Goal: Task Accomplishment & Management: Manage account settings

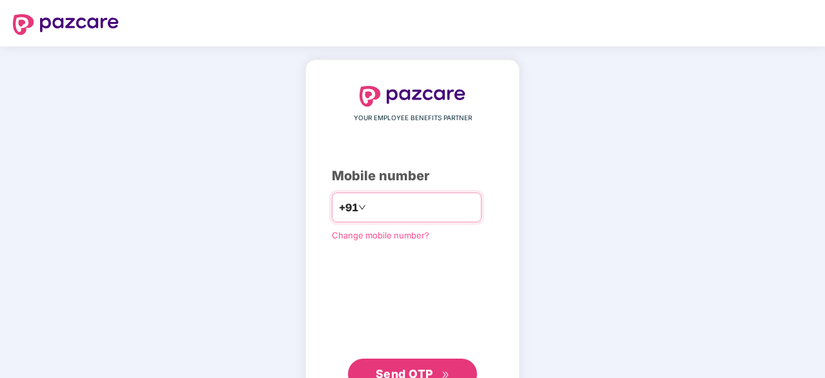
type input "**********"
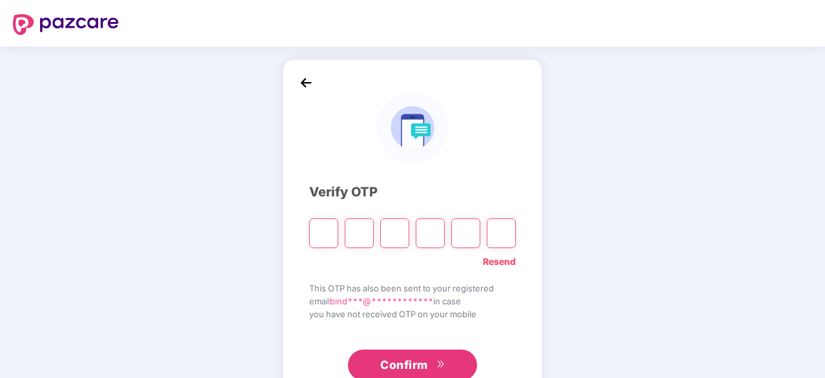
type input "*"
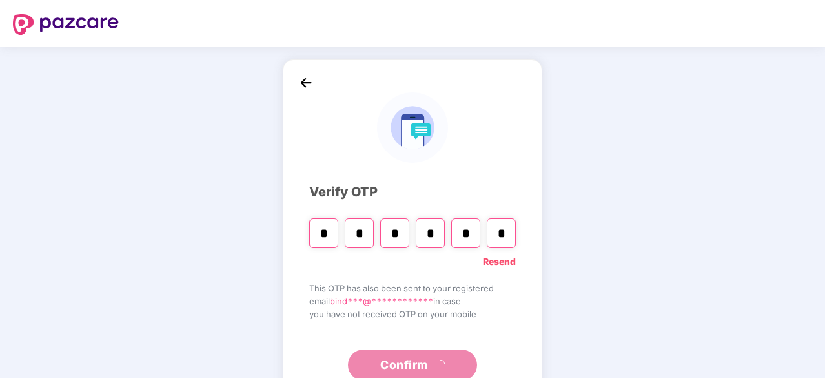
type input "*"
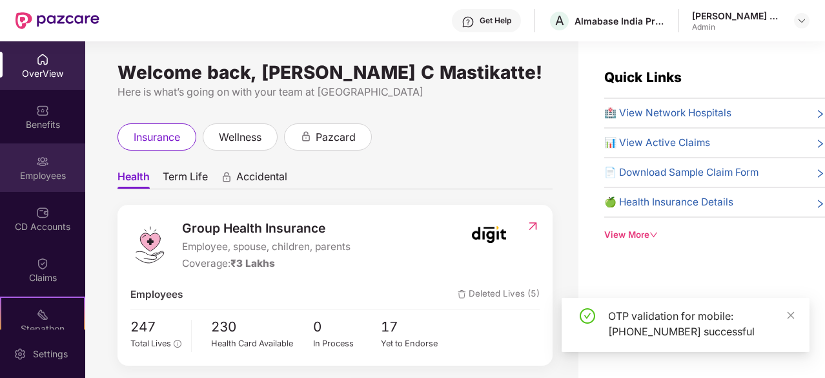
drag, startPoint x: 43, startPoint y: 169, endPoint x: 48, endPoint y: 155, distance: 14.3
click at [48, 155] on div "Employees" at bounding box center [42, 167] width 85 height 48
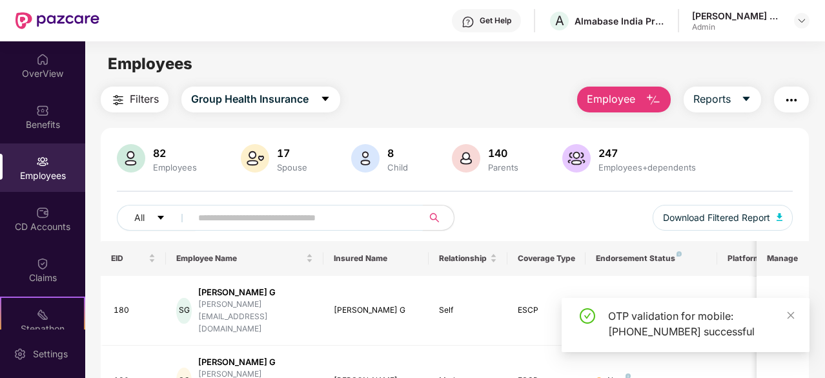
click at [244, 216] on input "text" at bounding box center [301, 217] width 207 height 19
click at [649, 101] on img "button" at bounding box center [653, 99] width 15 height 15
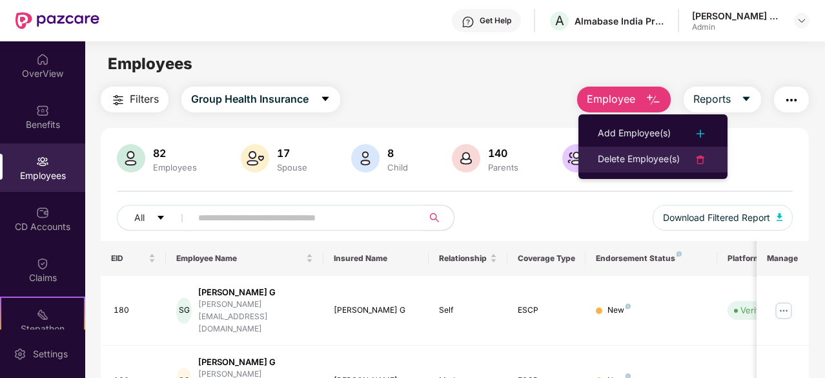
click at [639, 161] on div "Delete Employee(s)" at bounding box center [639, 159] width 82 height 15
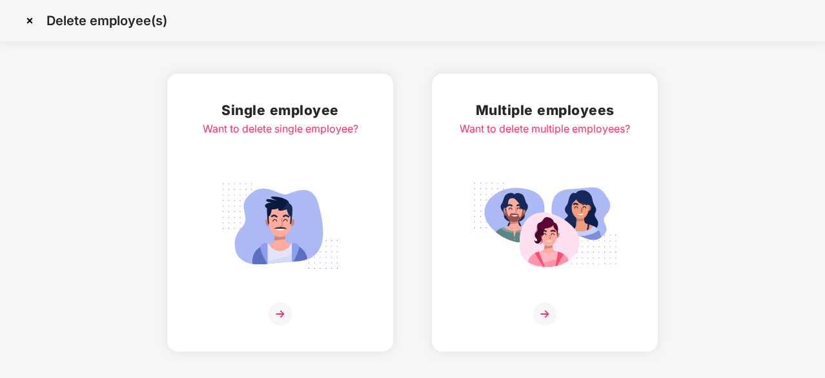
click at [320, 193] on img at bounding box center [280, 226] width 145 height 101
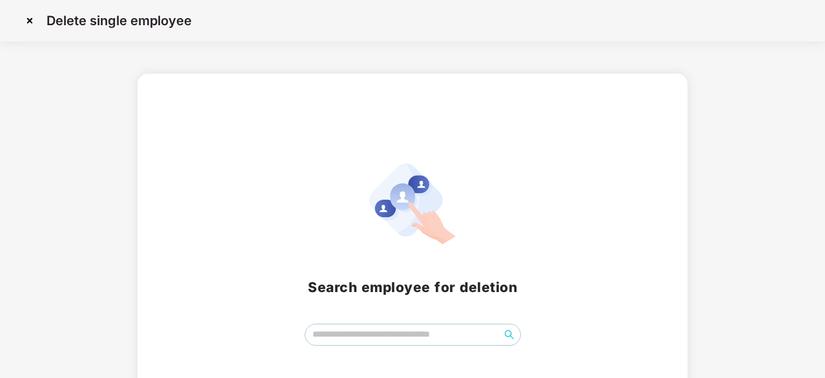
scroll to position [57, 0]
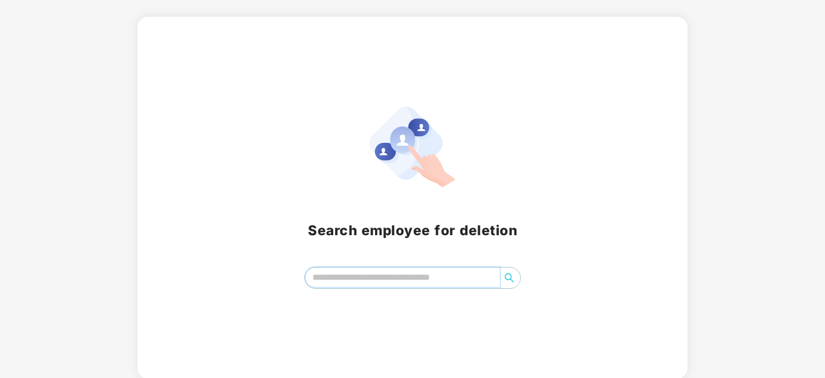
click at [399, 270] on input "search" at bounding box center [402, 276] width 194 height 19
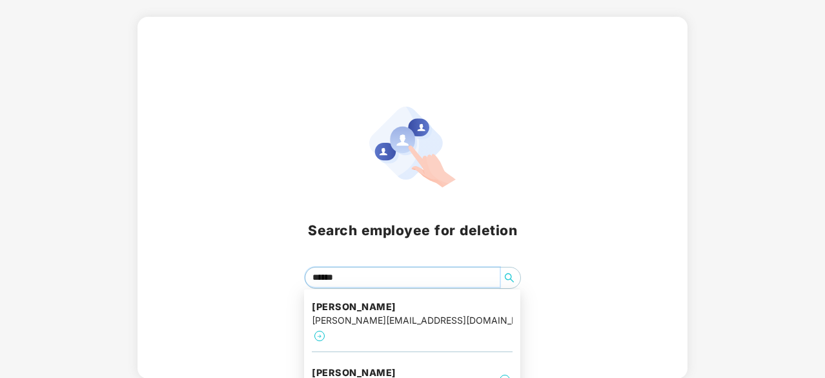
type input "*******"
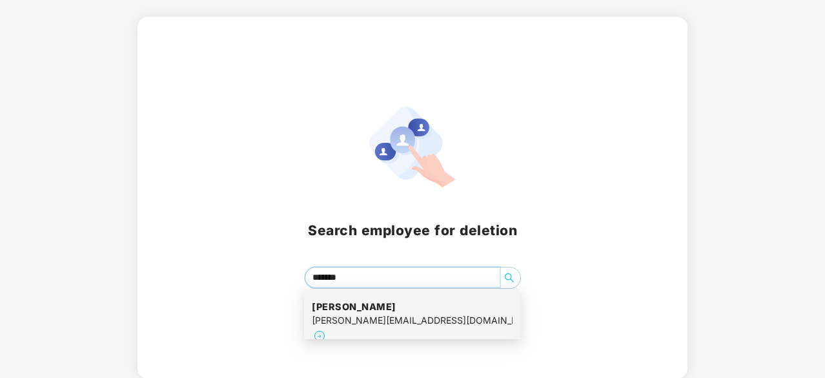
click at [422, 291] on div "[PERSON_NAME] [PERSON_NAME][EMAIL_ADDRESS][DOMAIN_NAME]" at bounding box center [412, 321] width 216 height 65
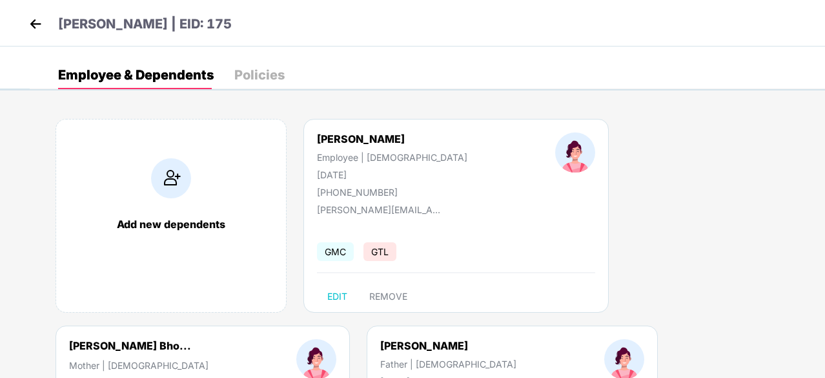
scroll to position [173, 0]
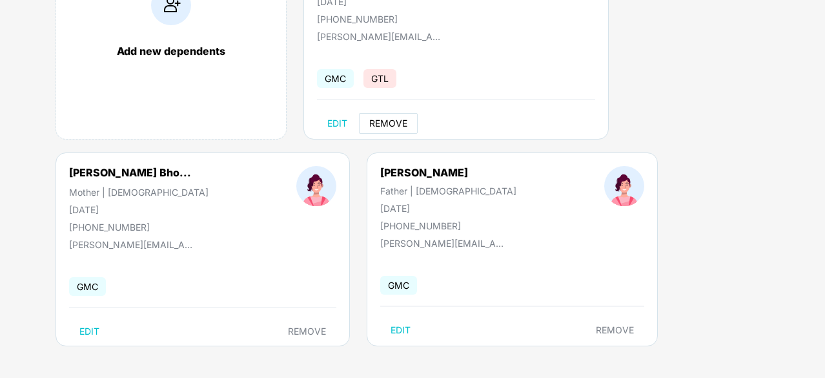
click at [383, 126] on span "REMOVE" at bounding box center [388, 123] width 38 height 10
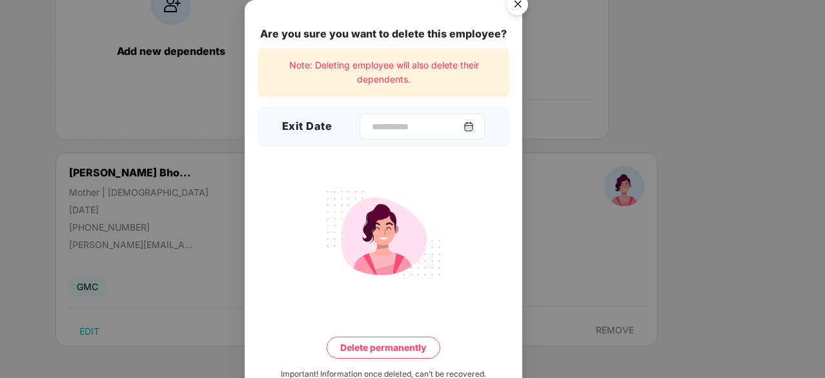
click at [375, 118] on div at bounding box center [422, 127] width 125 height 26
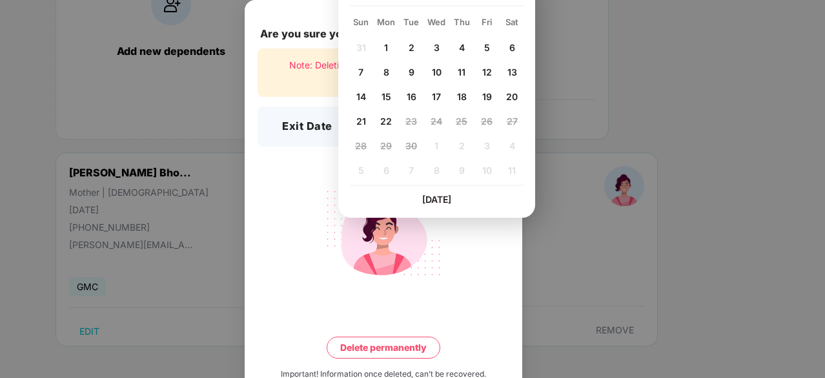
click at [464, 93] on span "18" at bounding box center [462, 96] width 10 height 11
type input "**********"
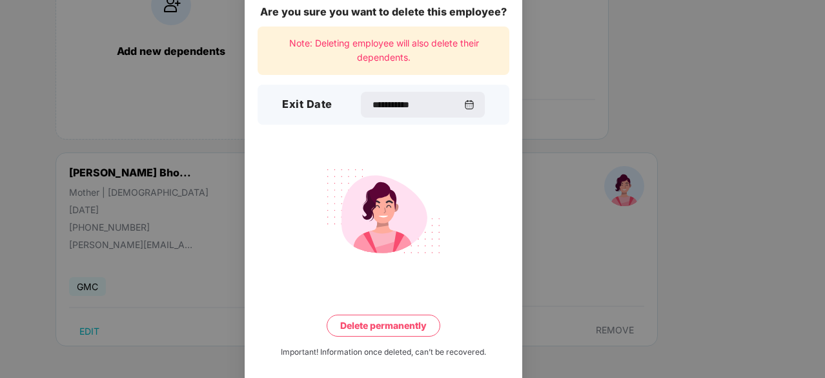
scroll to position [34, 0]
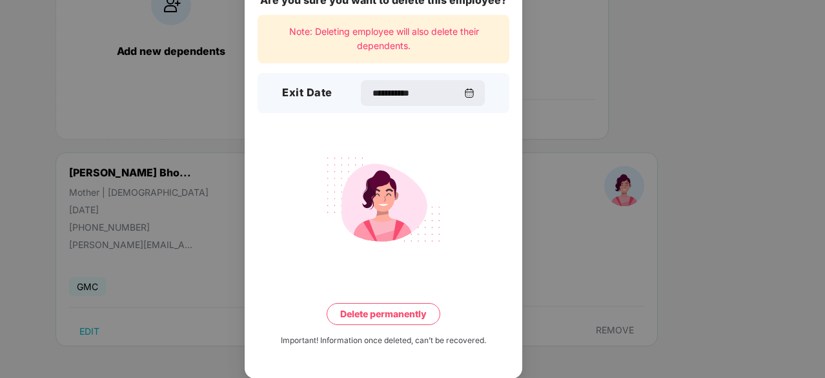
click at [360, 307] on button "Delete permanently" at bounding box center [384, 314] width 114 height 22
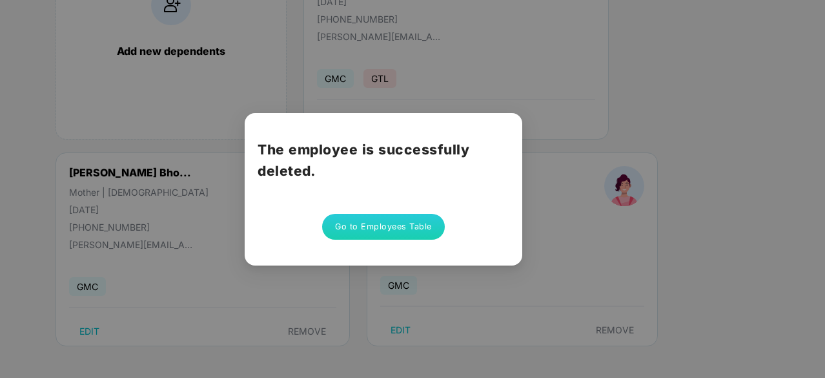
scroll to position [0, 0]
click at [380, 221] on button "Go to Employees Table" at bounding box center [383, 227] width 123 height 26
